Goal: Information Seeking & Learning: Learn about a topic

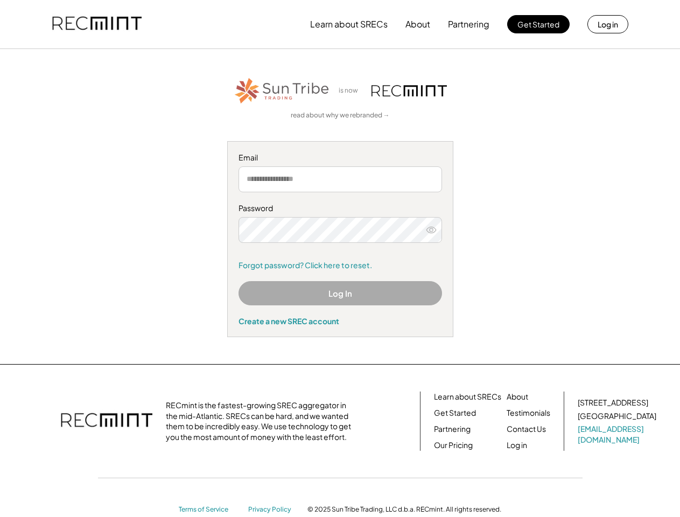
click at [340, 258] on div "Password Forgot password? Click here to reset." at bounding box center [341, 236] width 204 height 67
click at [340, 24] on button "Learn about SRECs" at bounding box center [349, 24] width 78 height 22
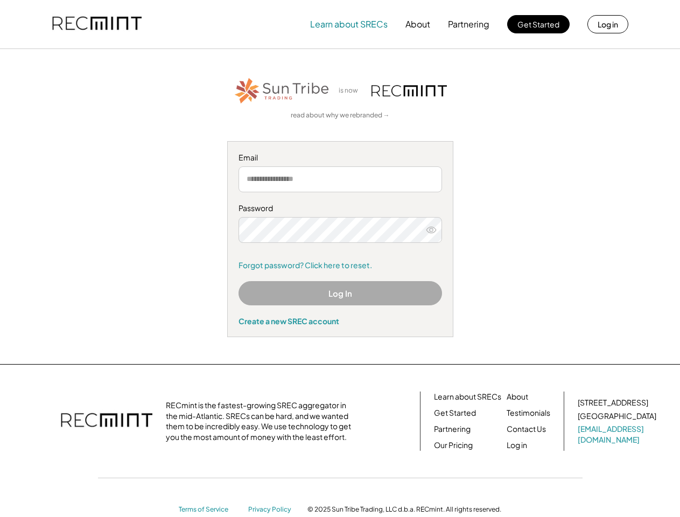
click at [97, 24] on img at bounding box center [96, 24] width 89 height 37
click at [469, 24] on button "Partnering" at bounding box center [468, 24] width 41 height 22
click at [349, 24] on button "Learn about SRECs" at bounding box center [349, 24] width 78 height 22
click at [418, 24] on button "About" at bounding box center [417, 24] width 25 height 22
